Goal: Check status: Check status

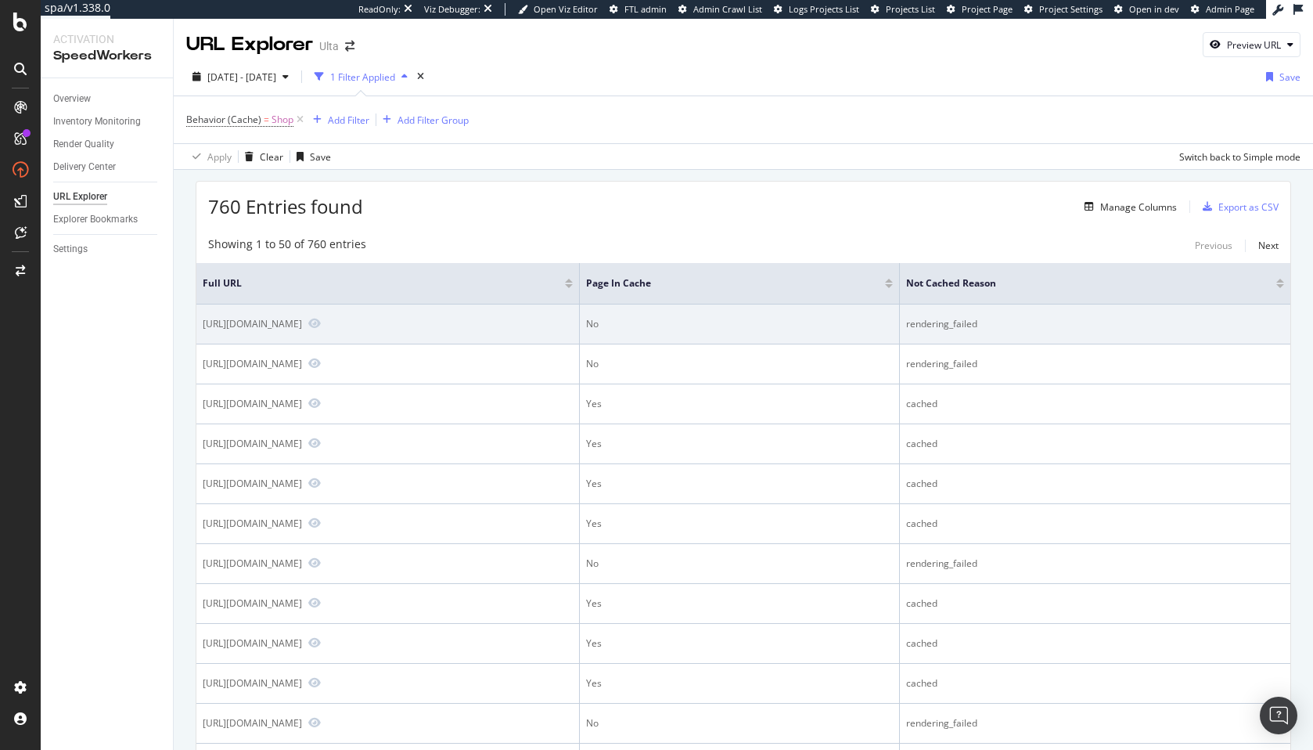
click at [295, 322] on div "[URL][DOMAIN_NAME]" at bounding box center [252, 323] width 99 height 13
copy div "[URL][DOMAIN_NAME]"
click at [321, 329] on span at bounding box center [311, 324] width 19 height 14
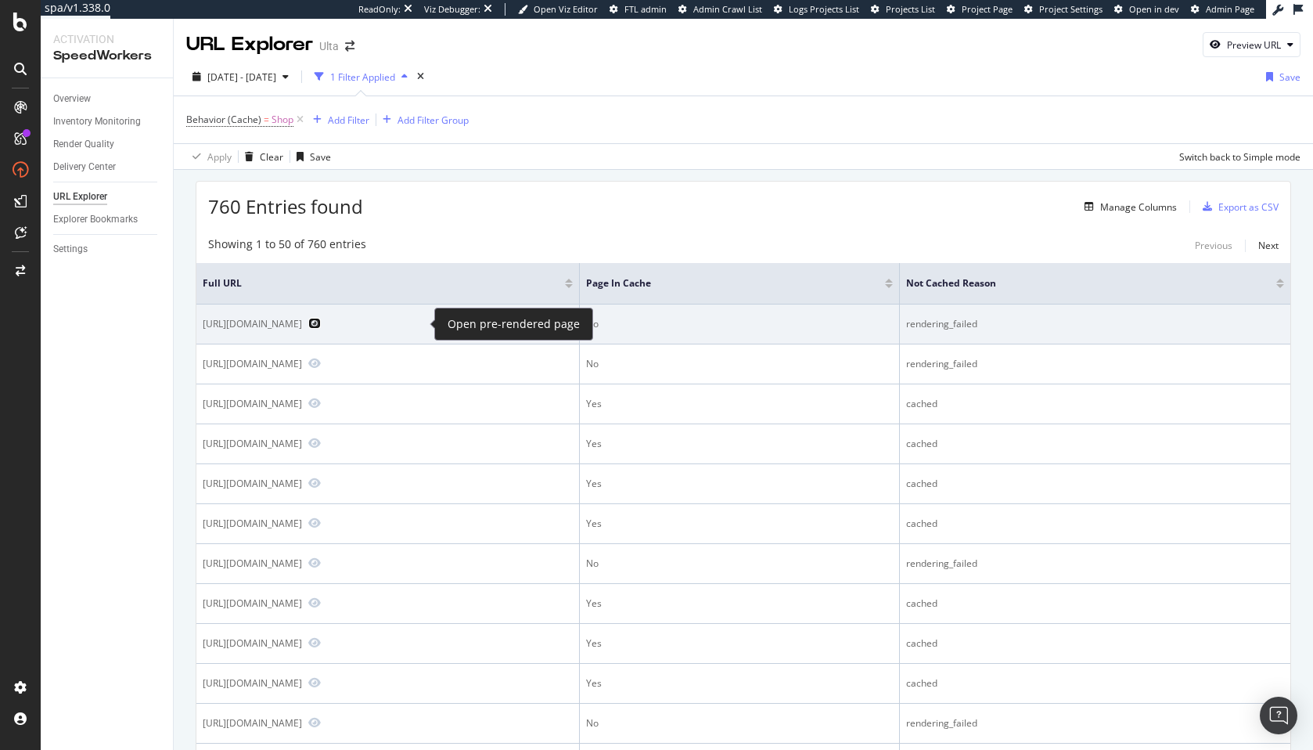
click at [321, 329] on icon "Preview https://www.ulta.com/shop/skin-care/cleansers" at bounding box center [314, 323] width 13 height 11
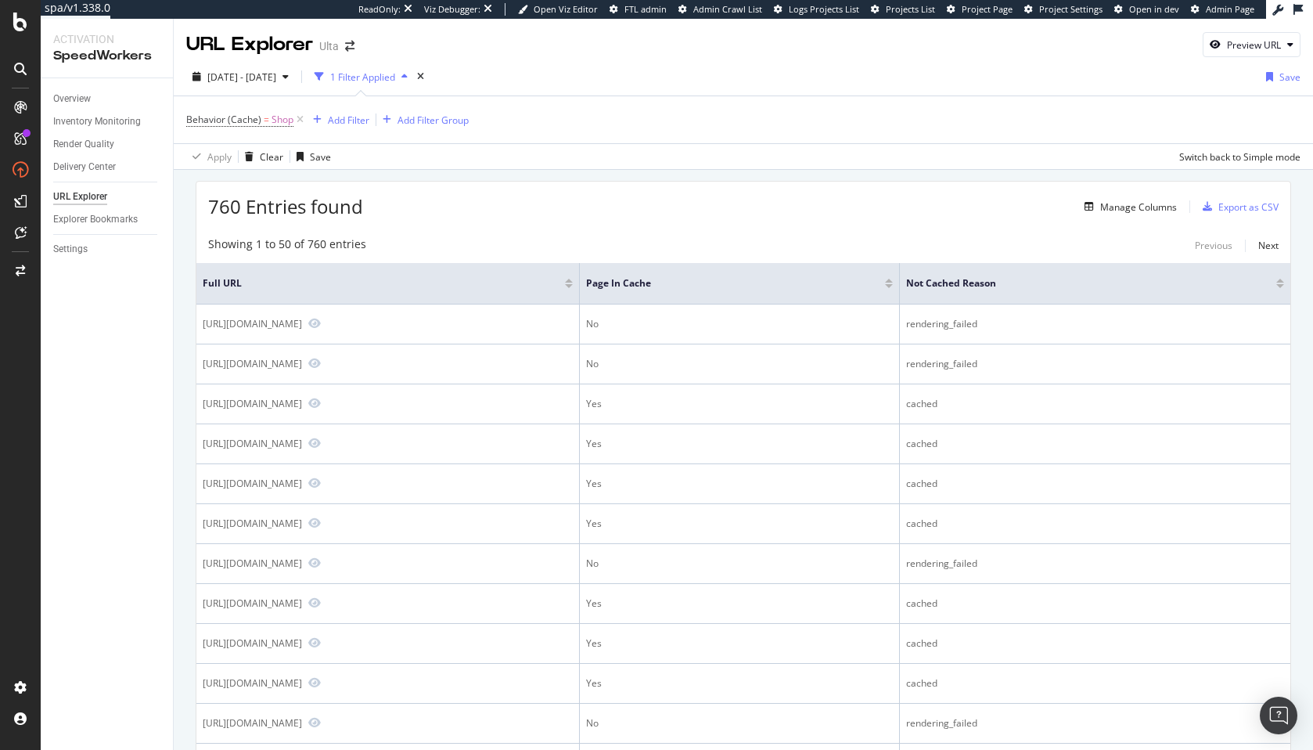
click at [797, 164] on div "Apply Clear Save Switch back to Simple mode" at bounding box center [743, 156] width 1139 height 26
click at [66, 243] on div "Settings" at bounding box center [70, 249] width 34 height 16
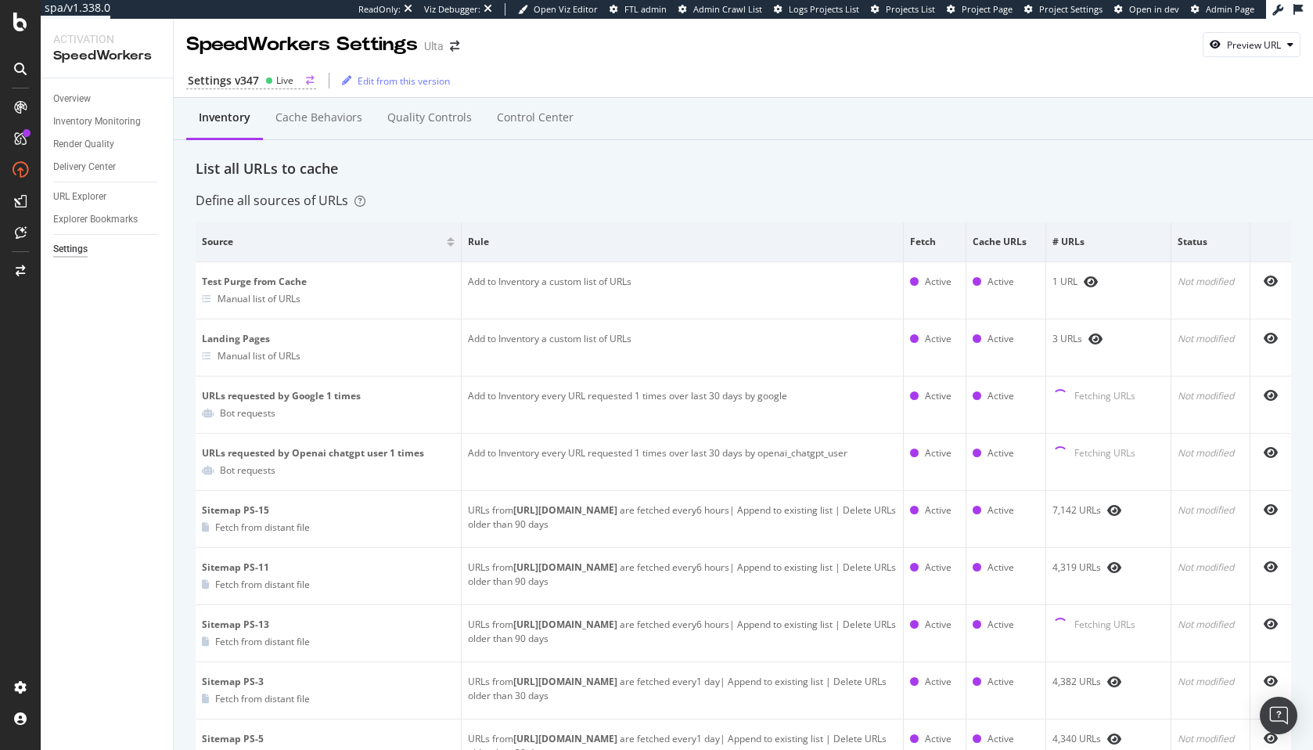
click at [248, 75] on div "Settings v347" at bounding box center [223, 81] width 71 height 16
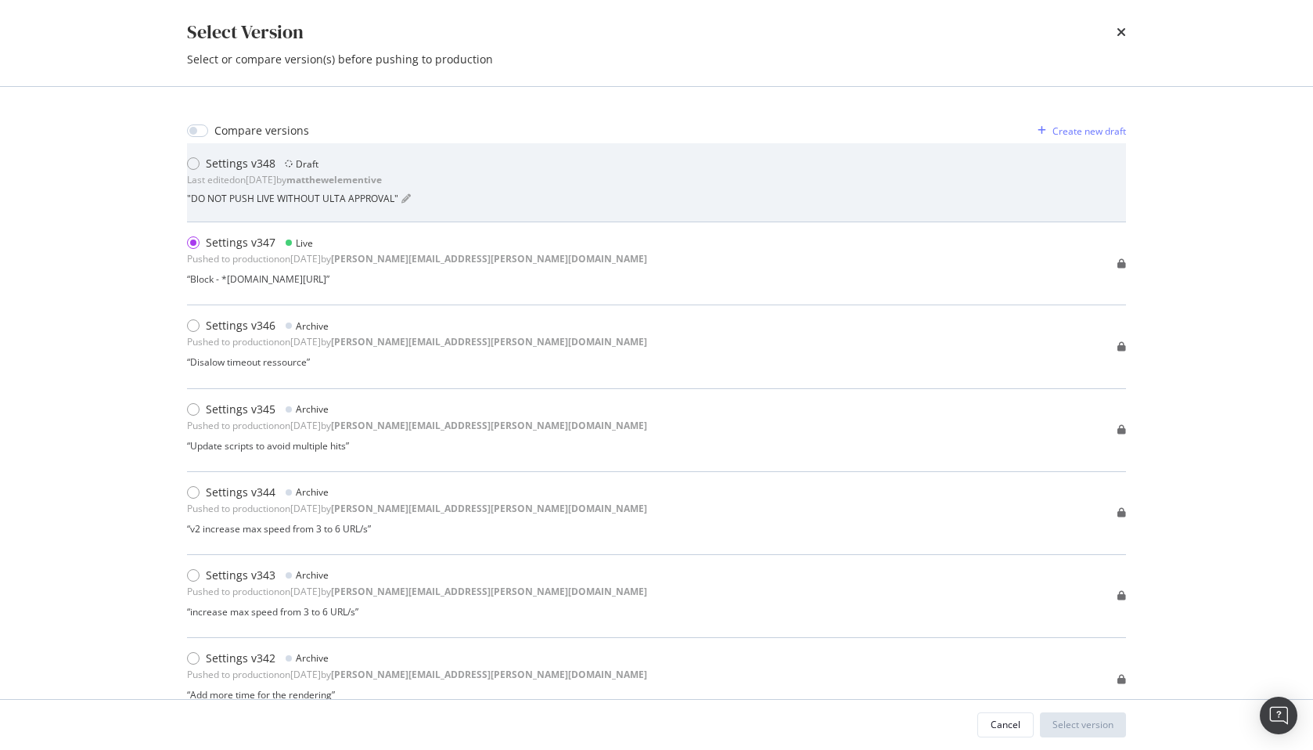
click at [376, 176] on b "matthewelementive" at bounding box center [333, 179] width 95 height 13
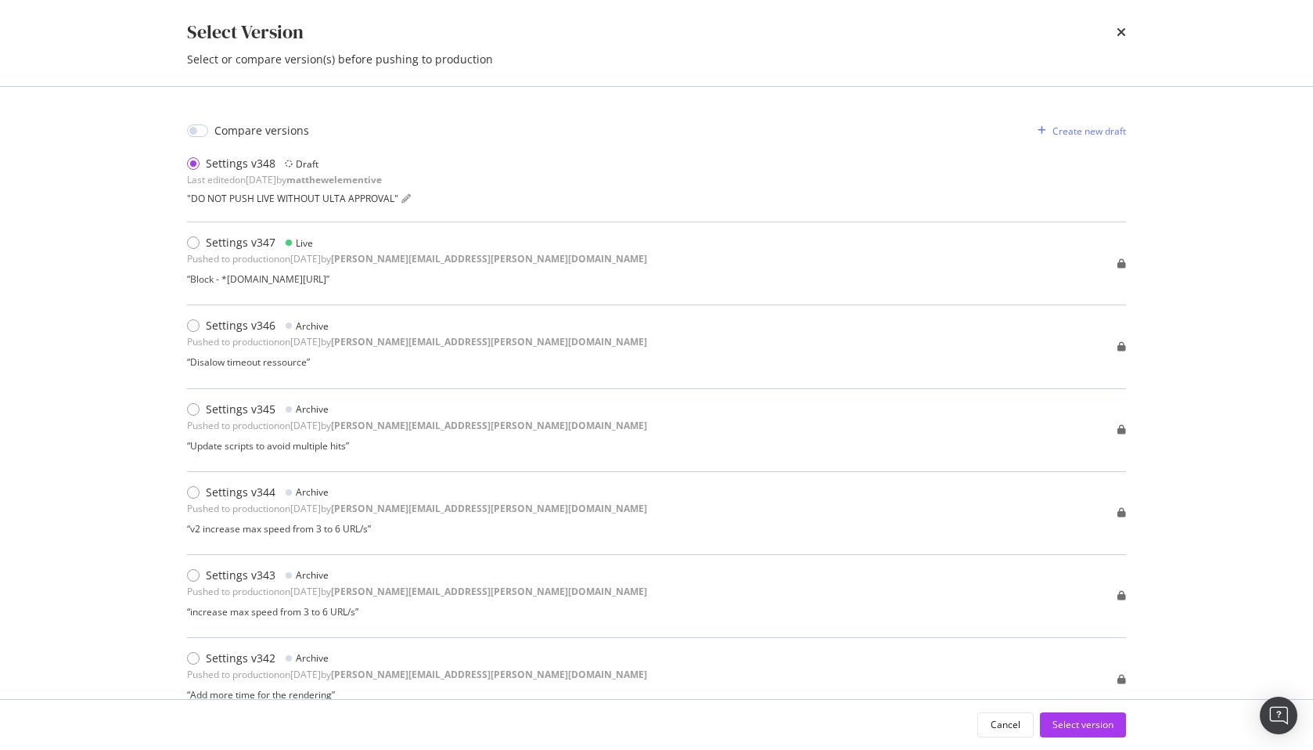
click at [218, 132] on div "Compare versions" at bounding box center [261, 131] width 95 height 16
checkbox input "true"
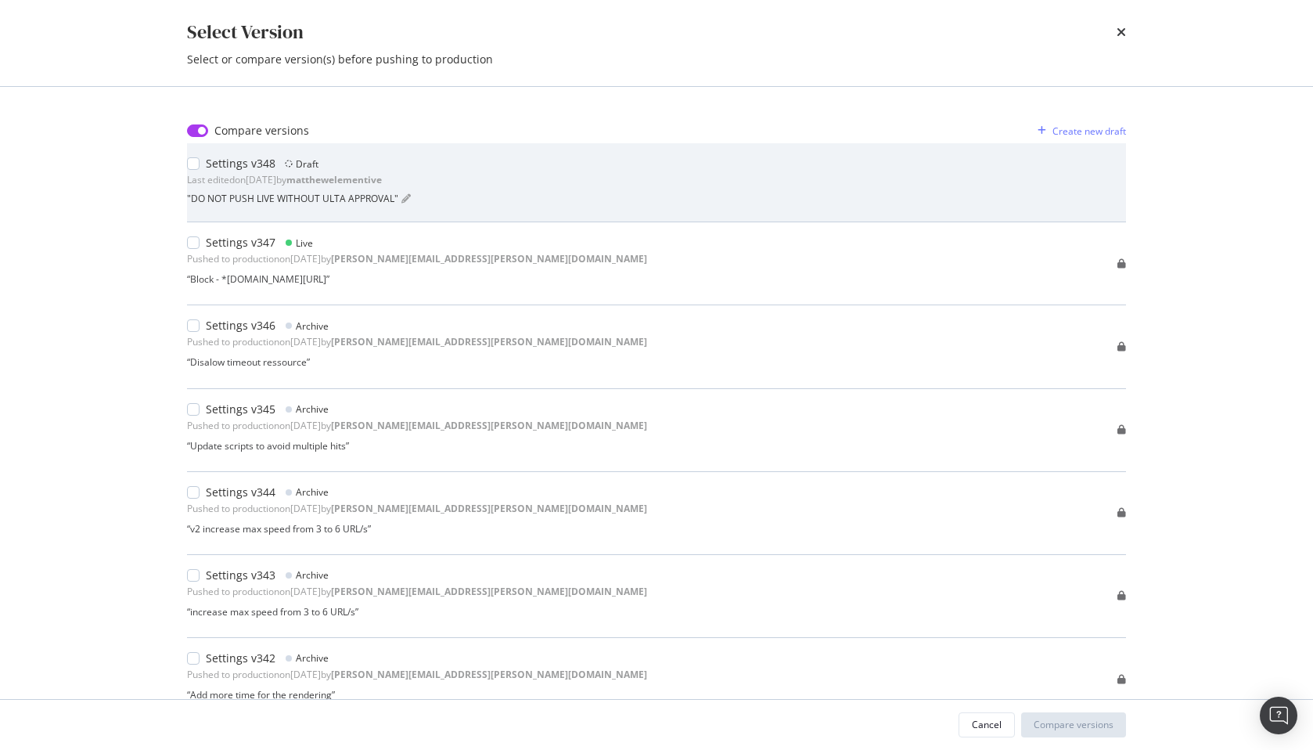
click at [241, 164] on div "Settings v348" at bounding box center [241, 164] width 70 height 16
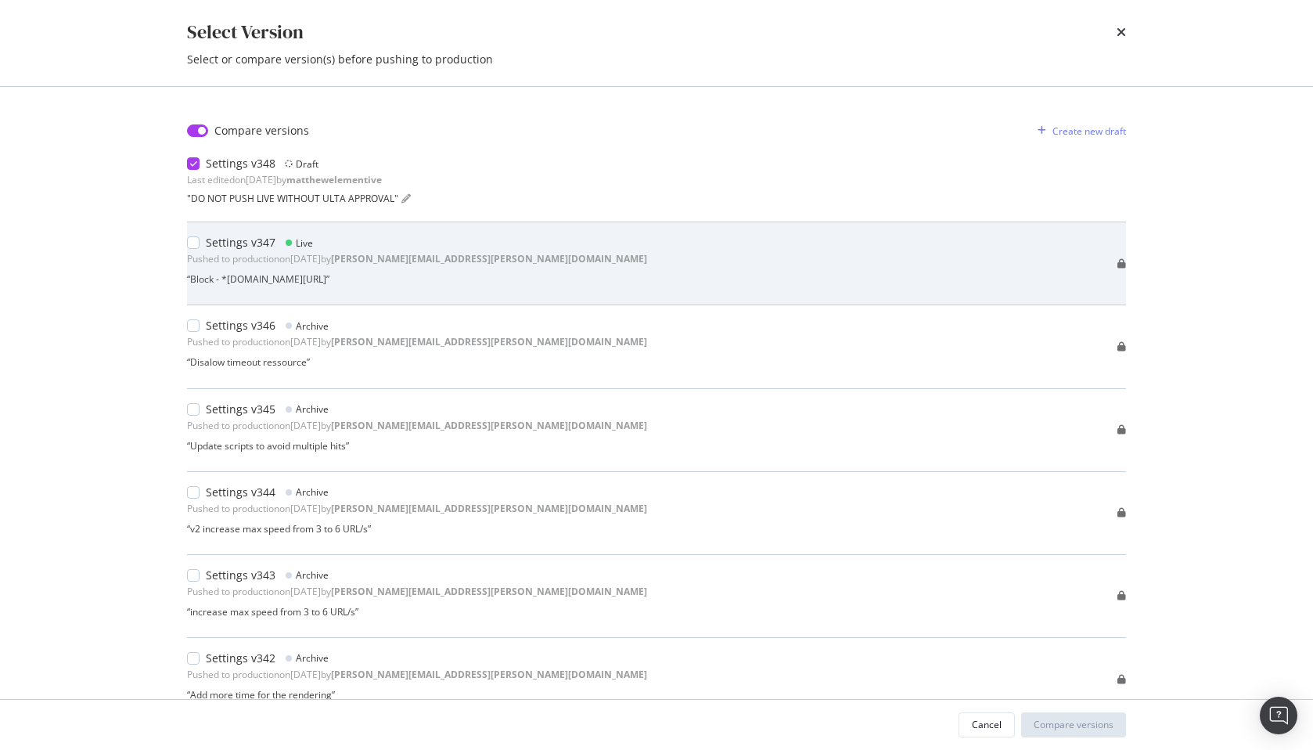
click at [246, 267] on div "Settings v347 Live Pushed to production on [DATE] by [PERSON_NAME][EMAIL_ADDRES…" at bounding box center [417, 263] width 460 height 57
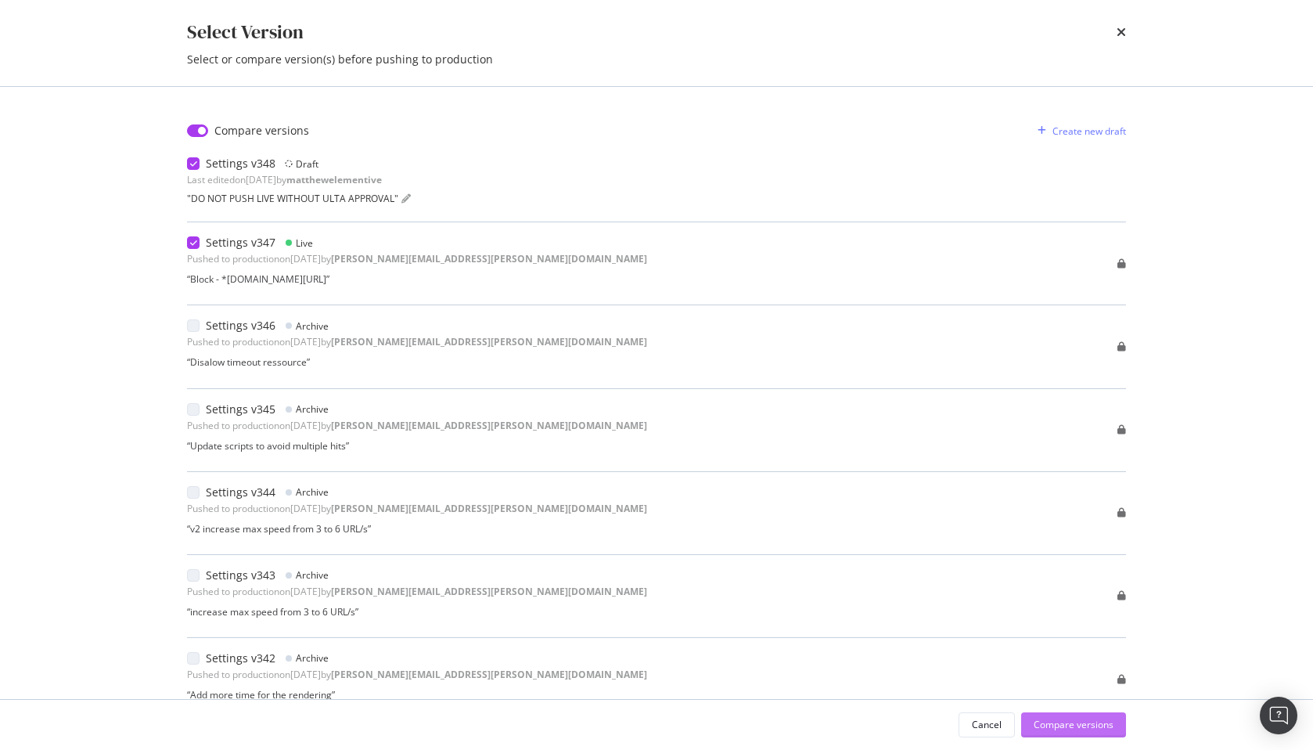
click at [1087, 719] on div "Compare versions" at bounding box center [1074, 724] width 80 height 13
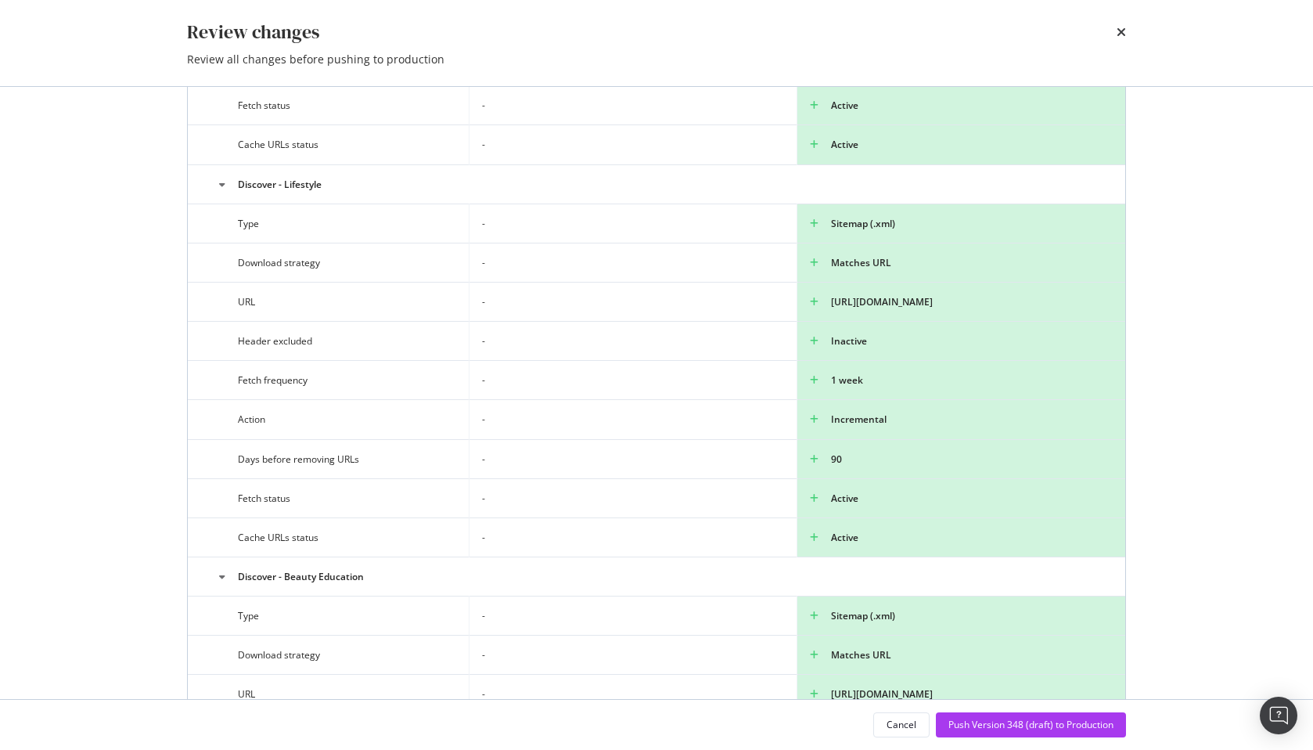
scroll to position [9530, 0]
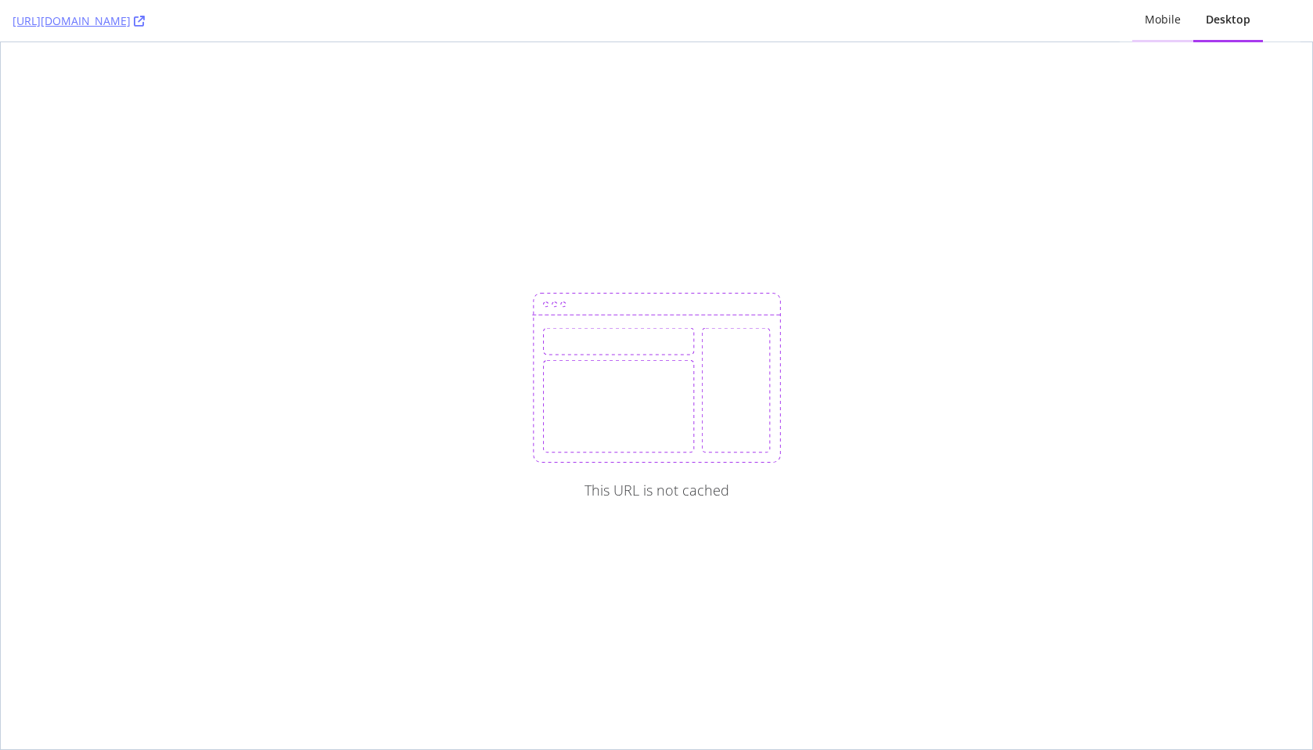
click at [1192, 23] on div "Mobile" at bounding box center [1162, 20] width 61 height 43
